Goal: Task Accomplishment & Management: Manage account settings

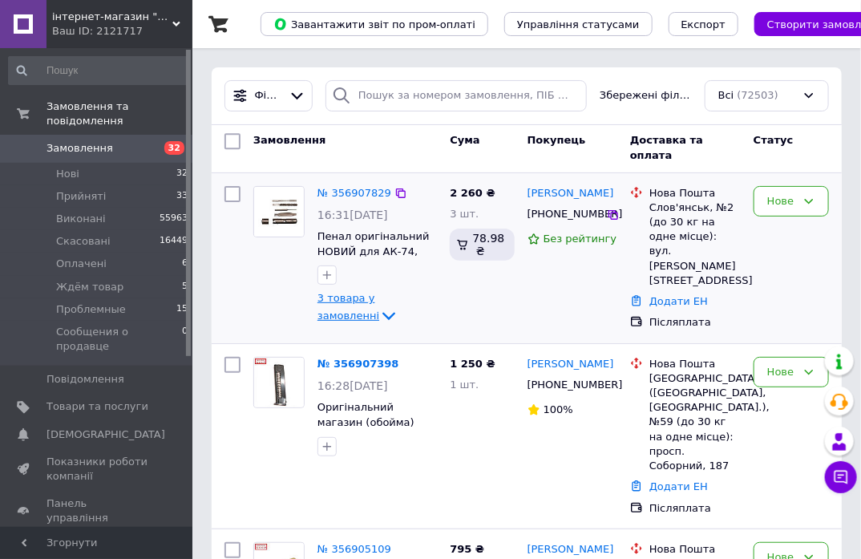
click at [375, 300] on span "3 товара у замовленні" at bounding box center [349, 307] width 62 height 29
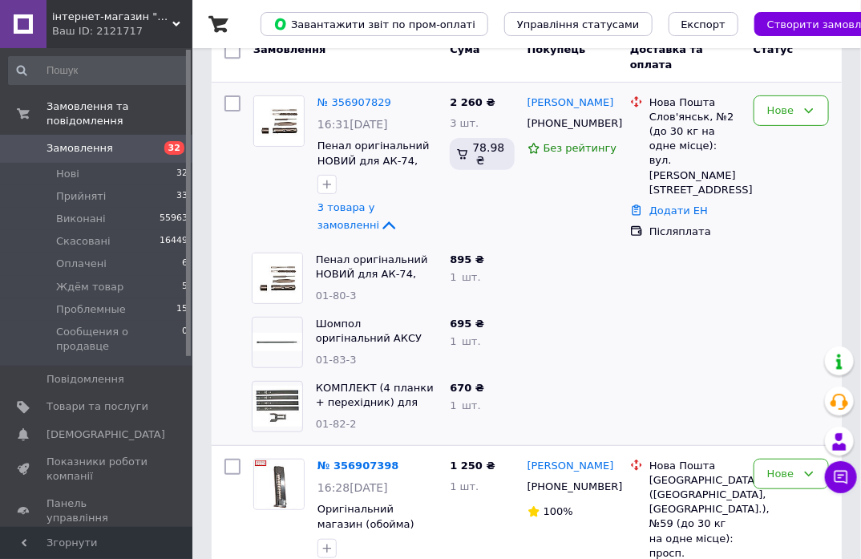
scroll to position [89, 0]
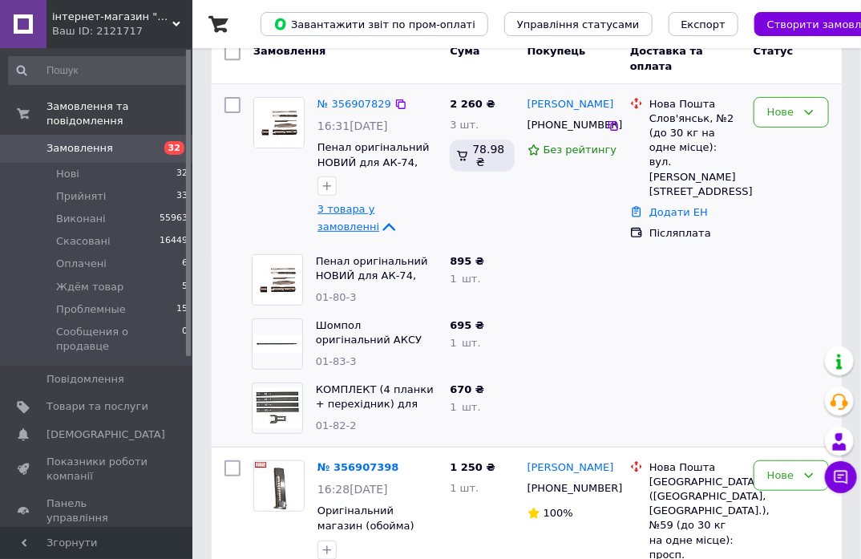
click at [354, 211] on span "3 товара у замовленні" at bounding box center [349, 218] width 62 height 29
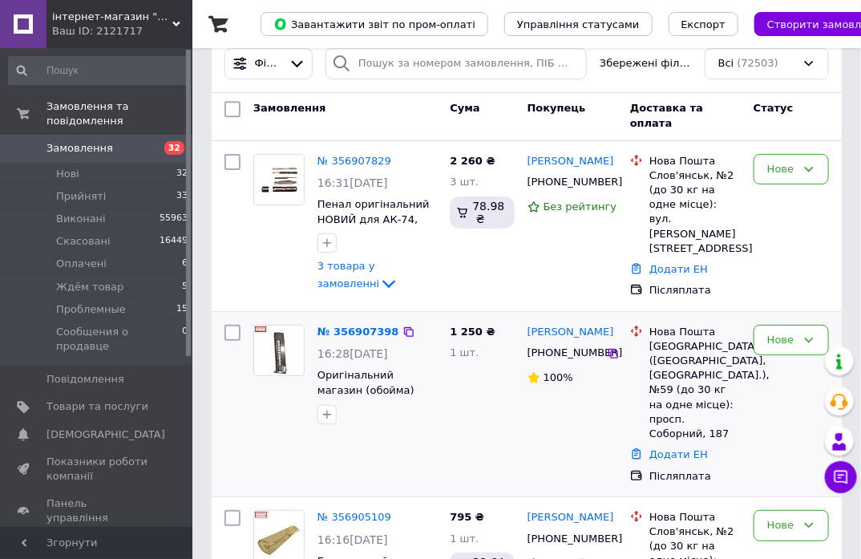
scroll to position [0, 0]
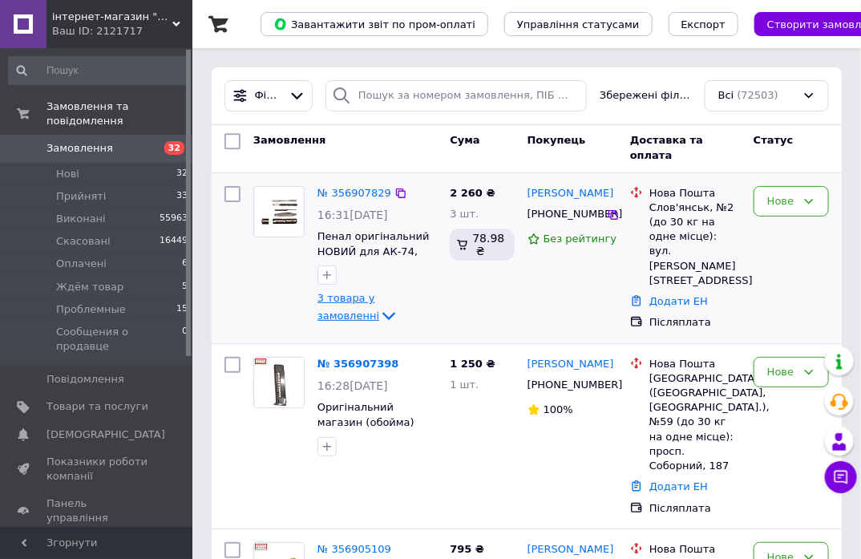
click at [379, 302] on span "3 товара у замовленні" at bounding box center [349, 307] width 62 height 29
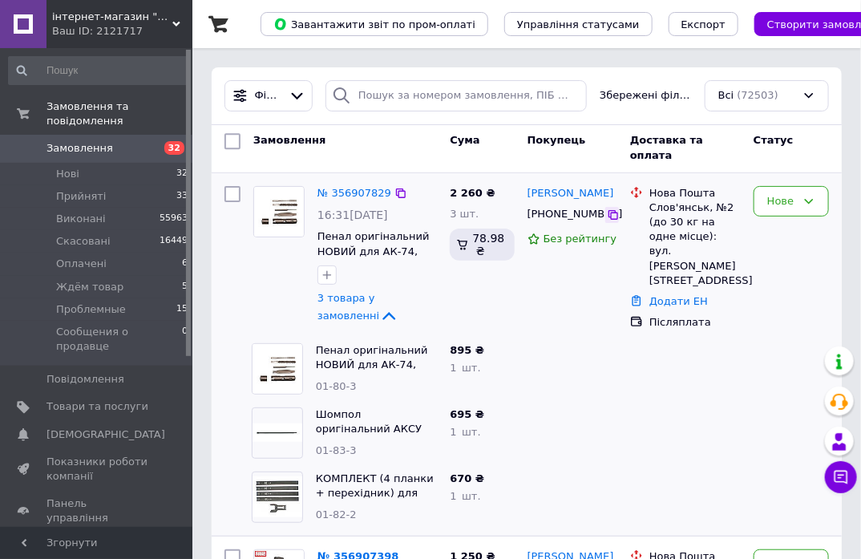
click at [617, 212] on icon at bounding box center [613, 214] width 13 height 13
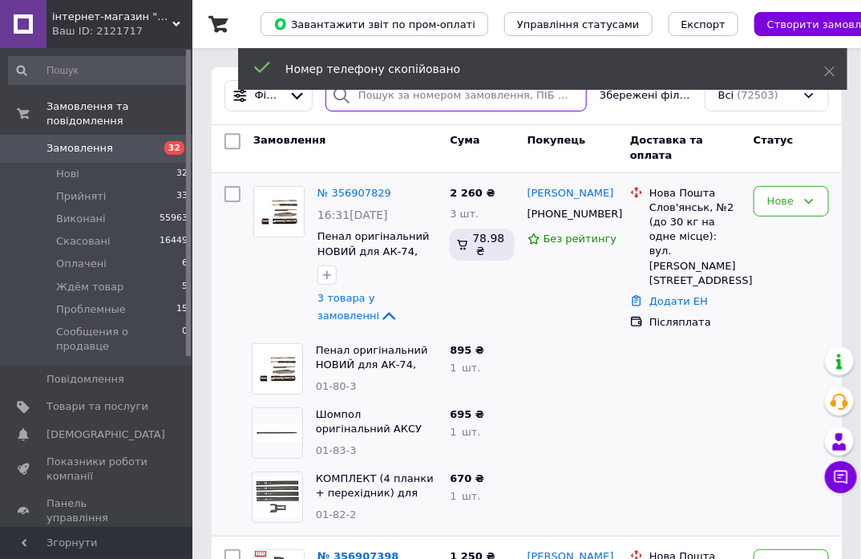
paste input "[PHONE_NUMBER]"
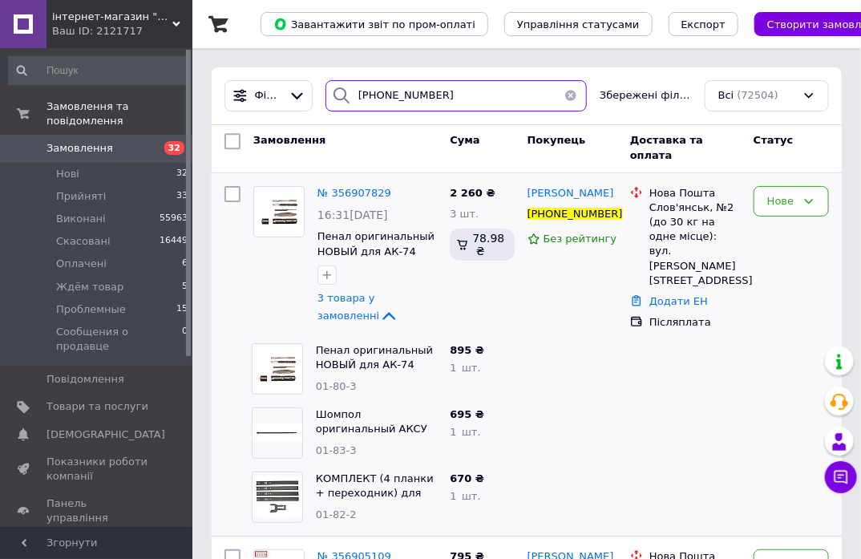
drag, startPoint x: 471, startPoint y: 94, endPoint x: 101, endPoint y: 51, distance: 372.1
click at [101, 51] on div "інтернет-магазин "Сержант" Ваш ID: 2121717 Сайт інтернет-магазин "Сержант" Кабі…" at bounding box center [430, 389] width 861 height 778
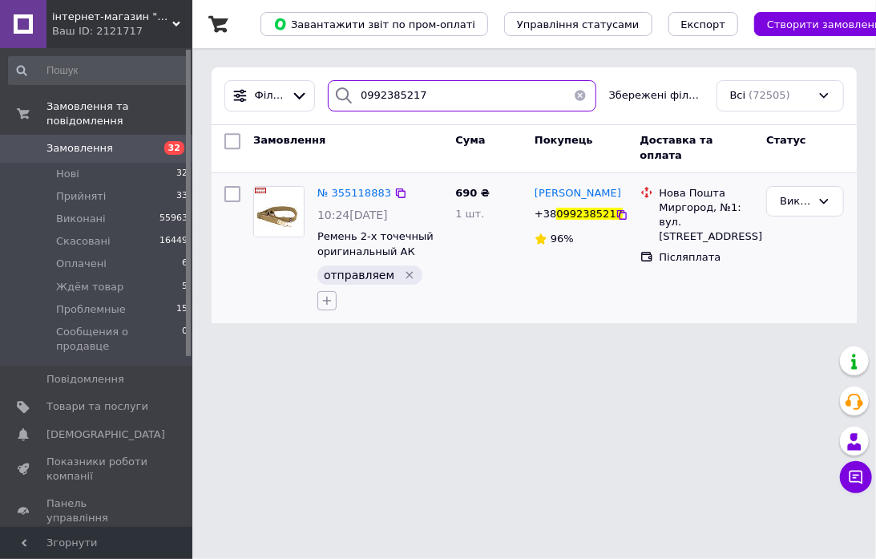
type input "0992385217"
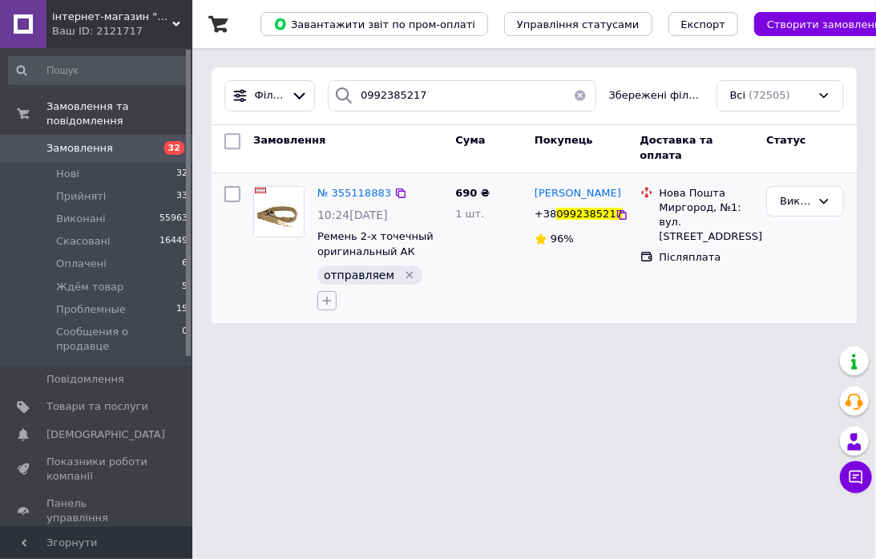
click at [334, 294] on icon "button" at bounding box center [327, 300] width 13 height 13
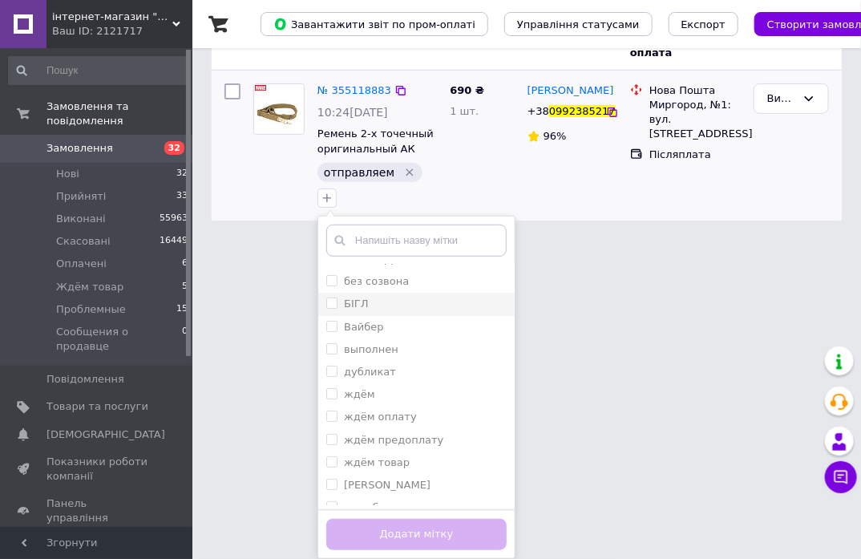
scroll to position [178, 0]
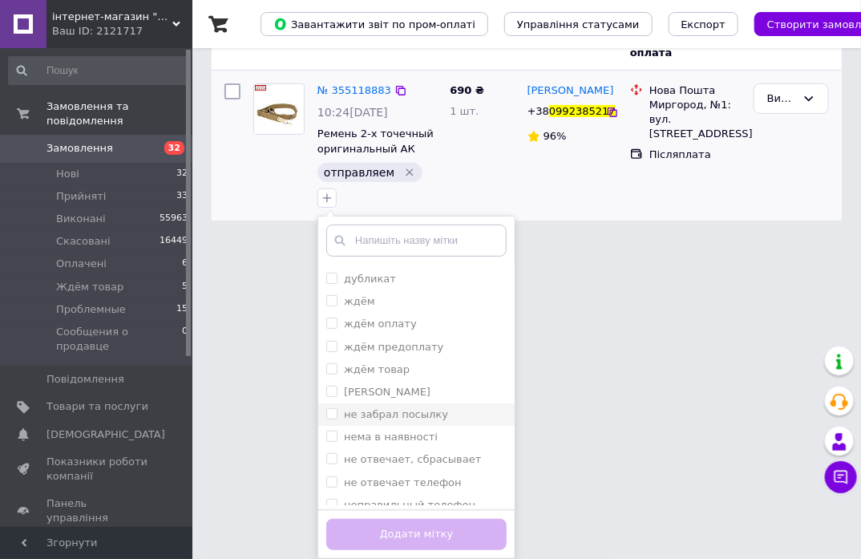
click at [429, 419] on label "не забрал посылку" at bounding box center [396, 414] width 104 height 12
checkbox input "true"
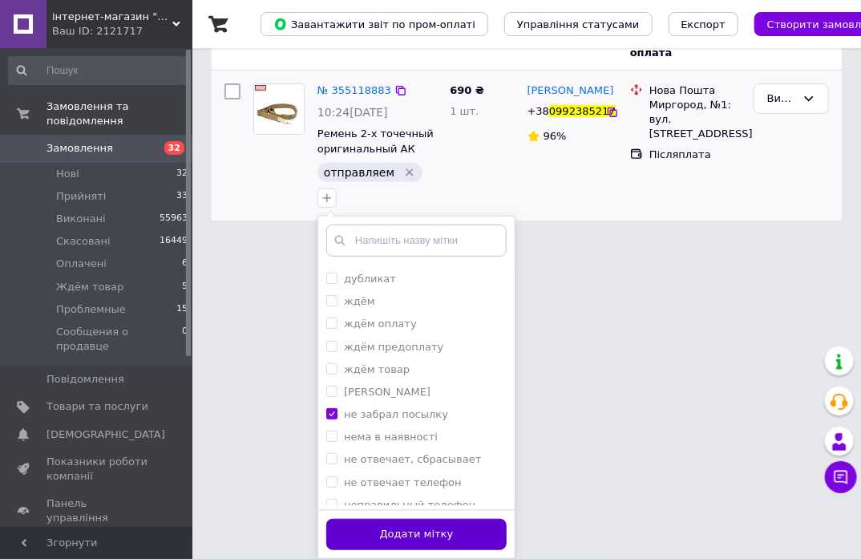
click at [453, 525] on button "Додати мітку" at bounding box center [416, 534] width 180 height 31
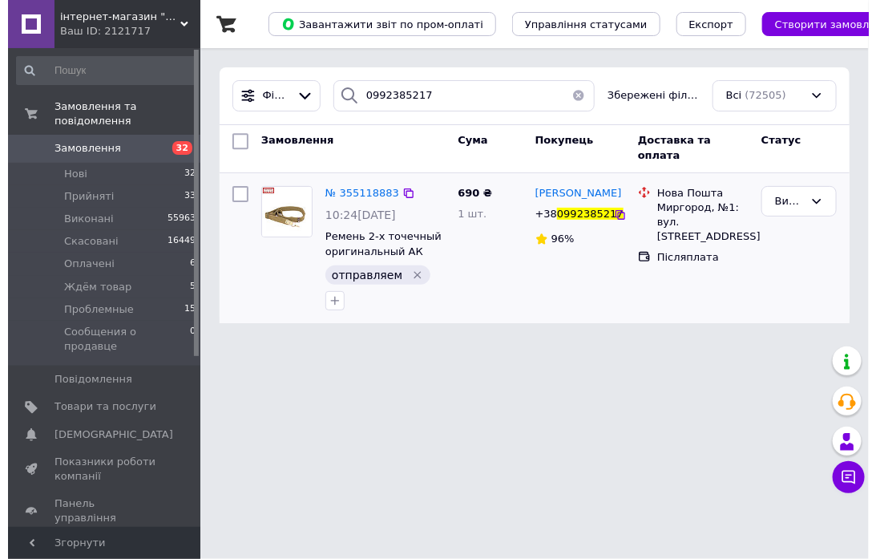
scroll to position [0, 0]
